Goal: Find specific fact

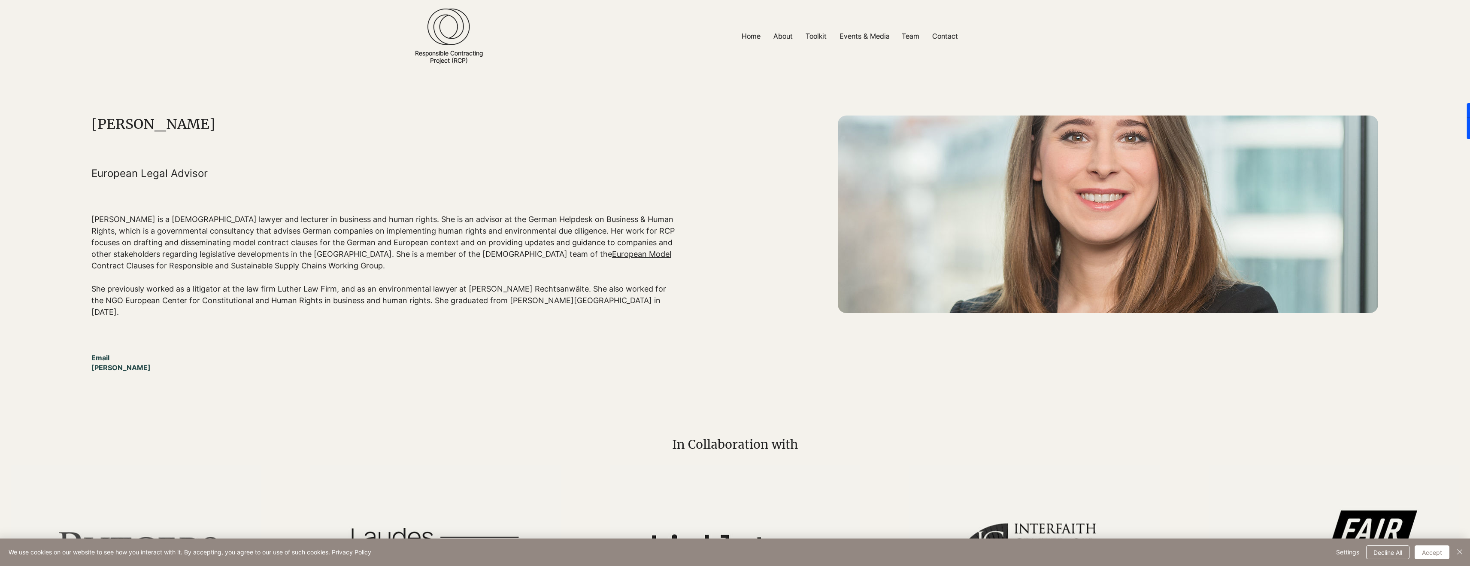
click at [149, 225] on p "[PERSON_NAME] is a [DEMOGRAPHIC_DATA] lawyer and lecturer in business and human…" at bounding box center [385, 242] width 589 height 58
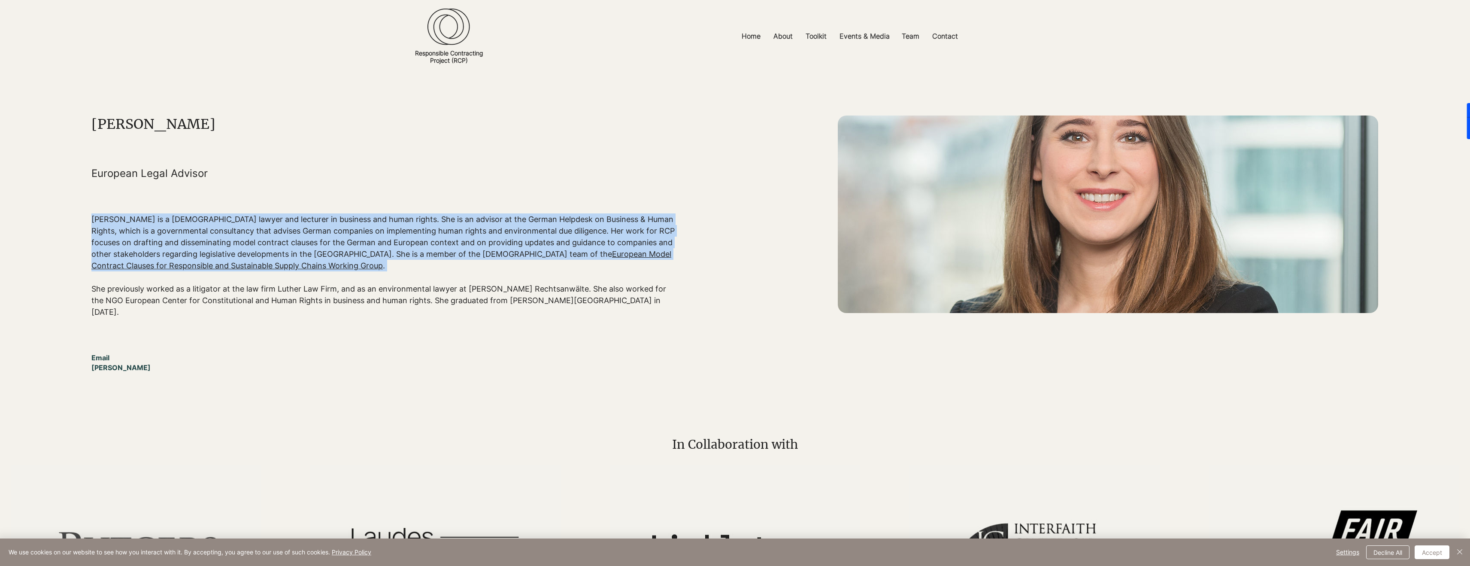
click at [149, 225] on p "[PERSON_NAME] is a [DEMOGRAPHIC_DATA] lawyer and lecturer in business and human…" at bounding box center [385, 242] width 589 height 58
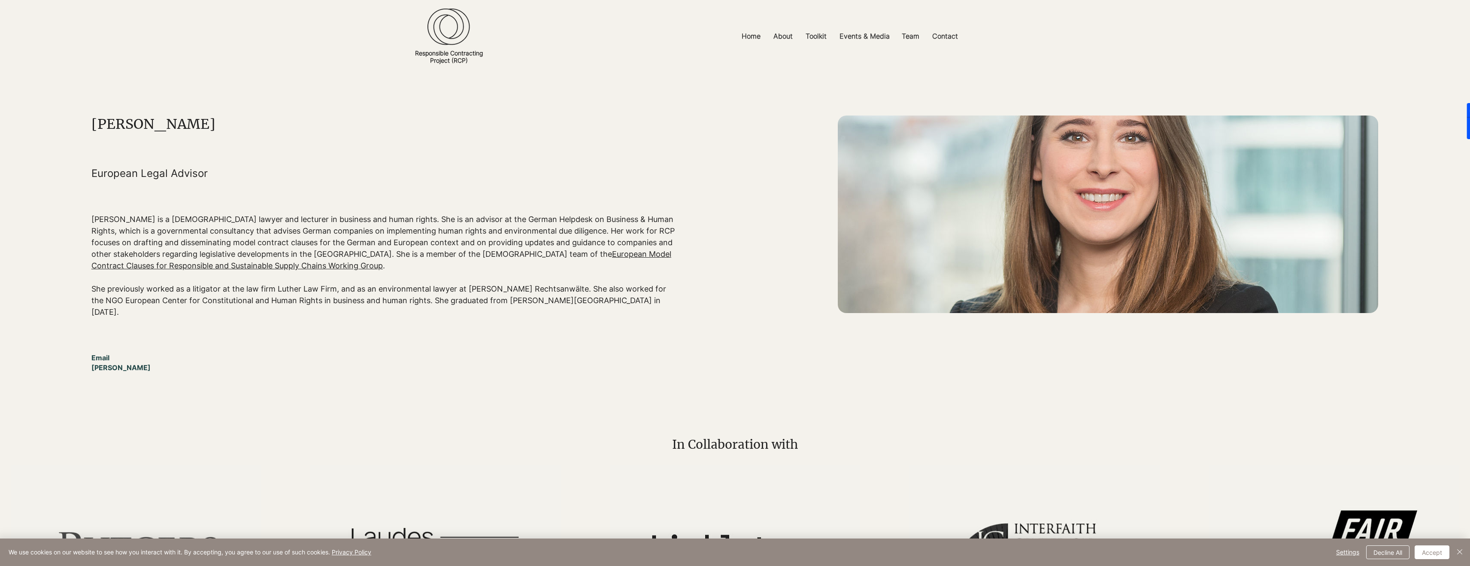
click at [92, 120] on h1 "[PERSON_NAME]" at bounding box center [385, 123] width 589 height 17
copy h1 "[PERSON_NAME]"
click at [94, 122] on h1 "[PERSON_NAME]" at bounding box center [385, 123] width 589 height 17
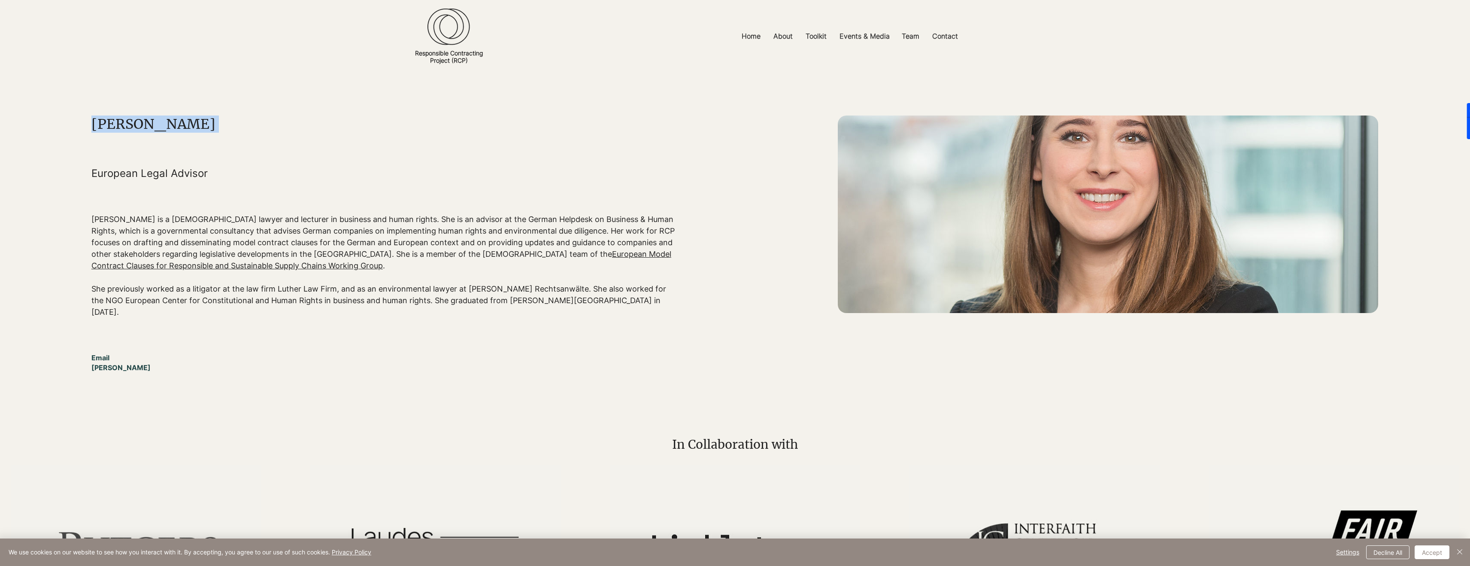
drag, startPoint x: 94, startPoint y: 122, endPoint x: 233, endPoint y: 122, distance: 139.1
click at [233, 122] on h1 "[PERSON_NAME]" at bounding box center [385, 123] width 589 height 17
click at [203, 180] on div "main content" at bounding box center [385, 244] width 589 height 258
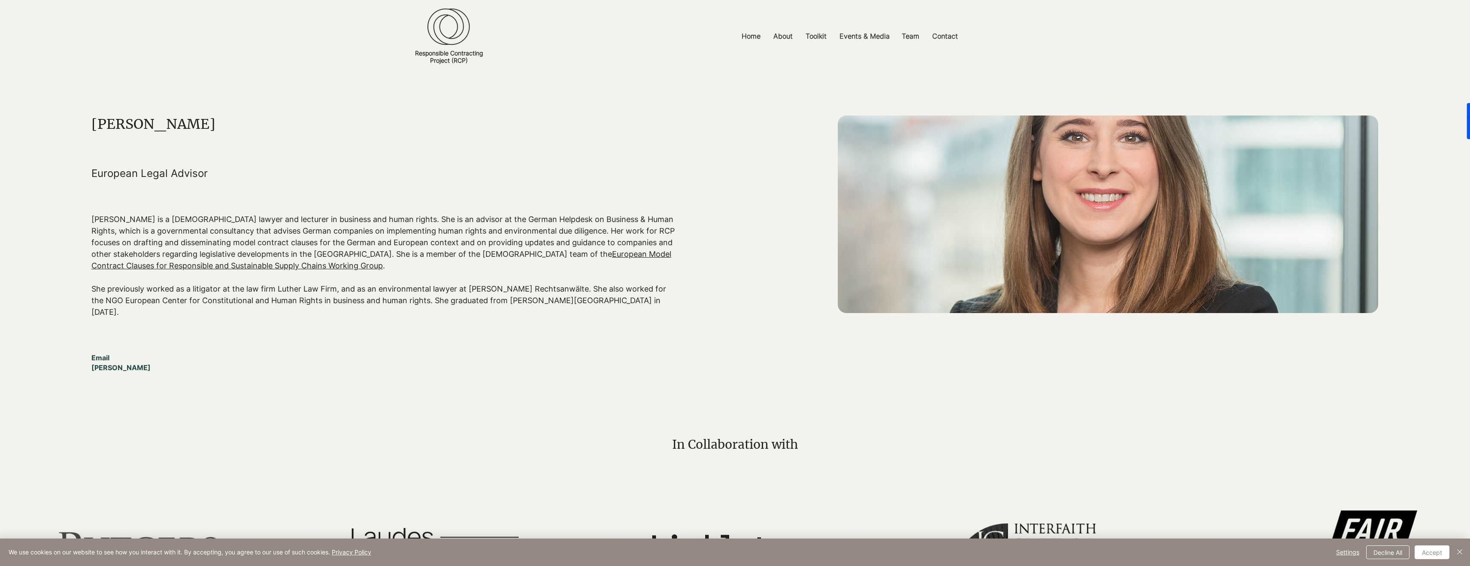
click at [188, 174] on h5 "European Legal Advisor" at bounding box center [385, 173] width 589 height 12
copy h5 "European Legal Advisor"
